Goal: Transaction & Acquisition: Purchase product/service

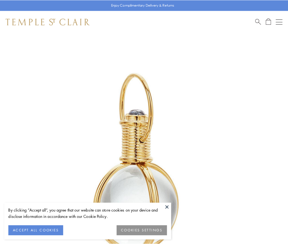
scroll to position [143, 0]
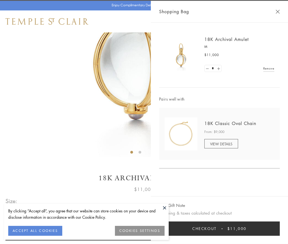
click at [220, 229] on button "Checkout $11,000" at bounding box center [219, 228] width 121 height 14
